Goal: Navigation & Orientation: Find specific page/section

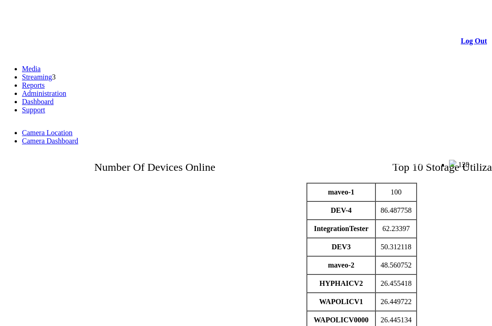
scroll to position [263, 265]
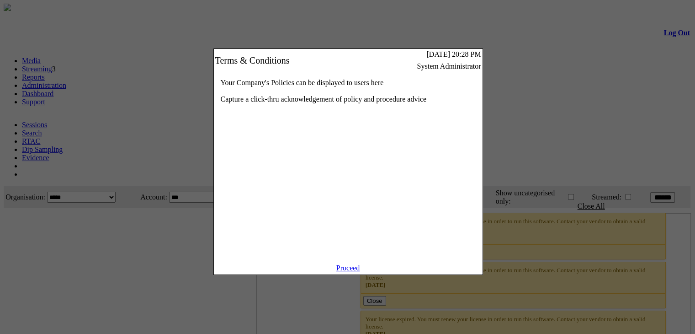
click at [349, 271] on link "Proceed" at bounding box center [348, 268] width 24 height 8
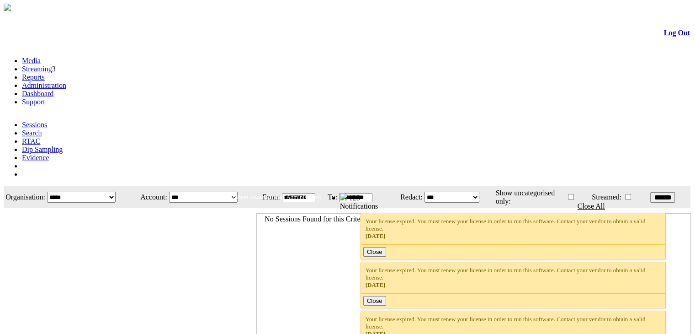
click at [53, 90] on link "Dashboard" at bounding box center [38, 94] width 32 height 8
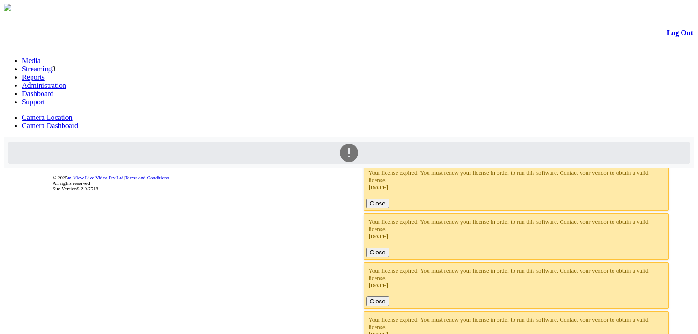
click at [78, 122] on link "Camera Dashboard" at bounding box center [50, 126] width 56 height 8
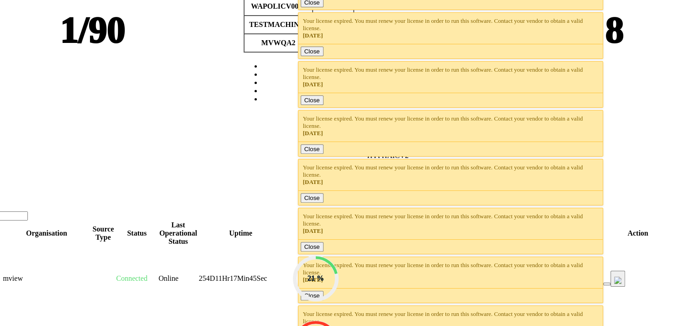
scroll to position [323, 76]
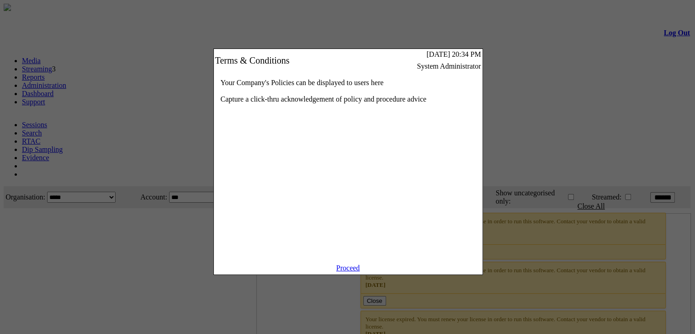
click at [351, 271] on link "Proceed" at bounding box center [348, 268] width 24 height 8
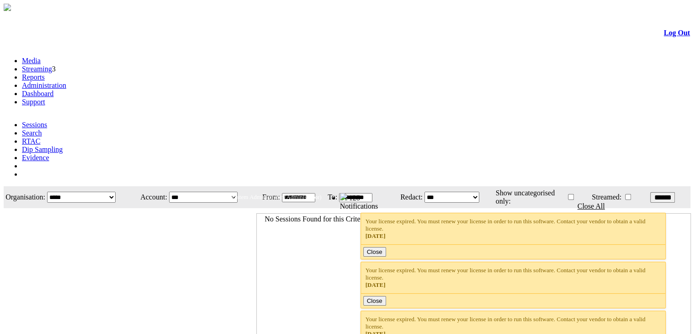
click at [66, 81] on link "Administration" at bounding box center [44, 85] width 44 height 8
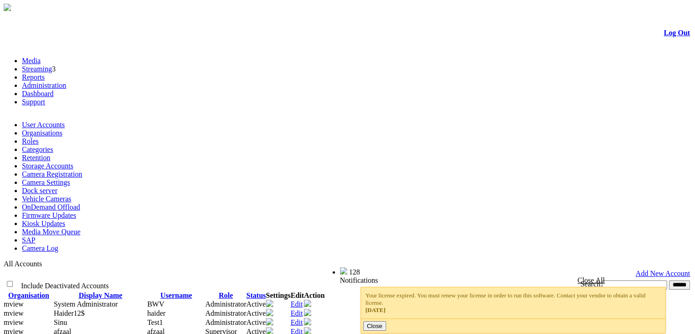
click at [53, 90] on link "Dashboard" at bounding box center [38, 94] width 32 height 8
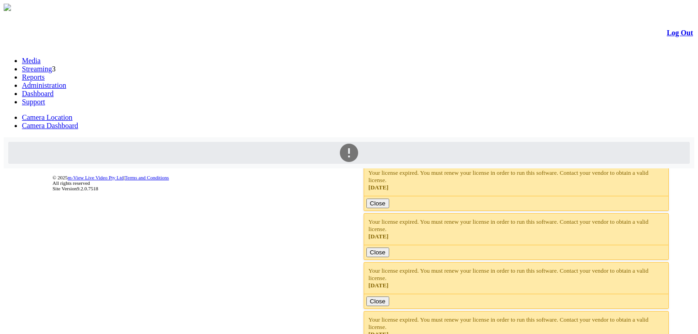
click at [78, 122] on link "Camera Dashboard" at bounding box center [50, 126] width 56 height 8
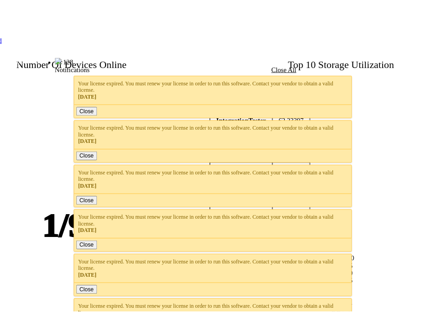
scroll to position [112, 274]
